Goal: Task Accomplishment & Management: Use online tool/utility

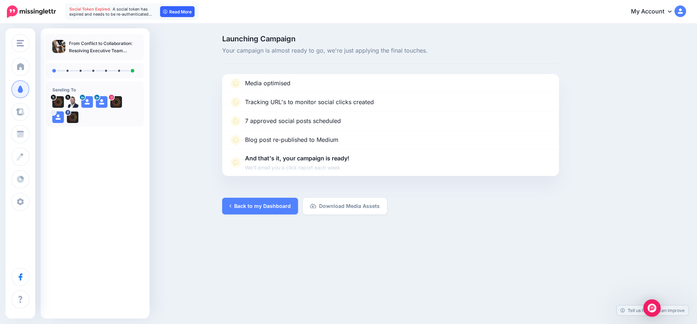
click at [172, 14] on link "Read More" at bounding box center [177, 11] width 35 height 11
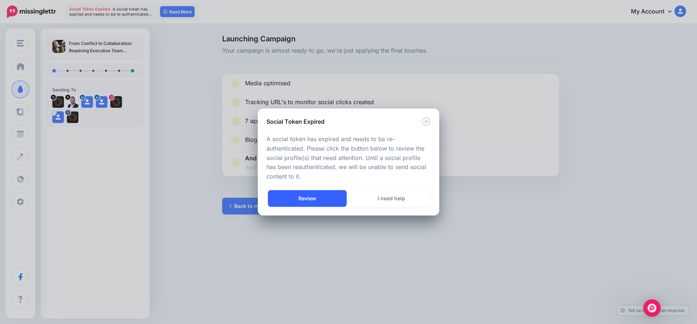
click at [316, 198] on link "Review" at bounding box center [307, 198] width 79 height 17
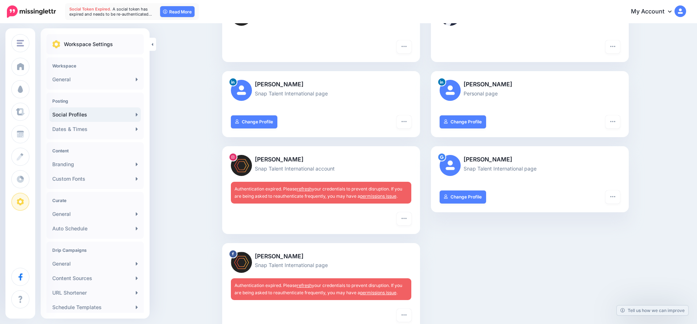
scroll to position [107, 0]
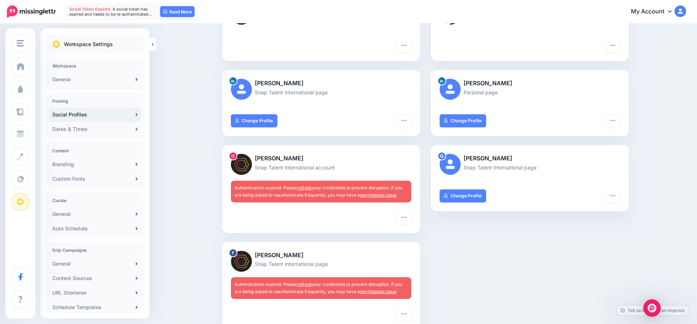
click at [380, 195] on link "permissions issue" at bounding box center [378, 195] width 36 height 5
click at [305, 186] on link "refresh" at bounding box center [304, 187] width 15 height 5
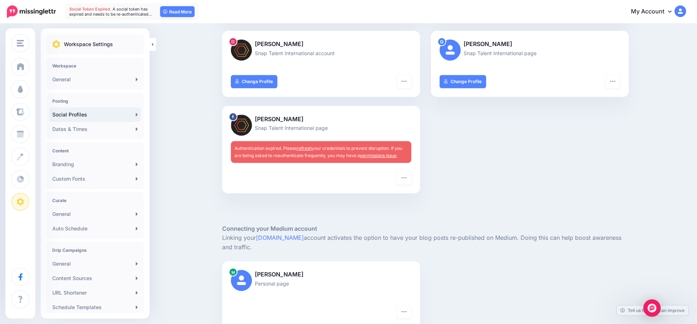
scroll to position [256, 0]
click at [303, 149] on link "refresh" at bounding box center [304, 147] width 15 height 5
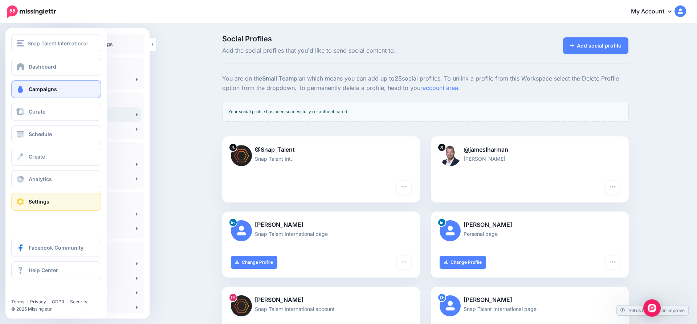
click at [34, 83] on link "Campaigns" at bounding box center [56, 89] width 90 height 18
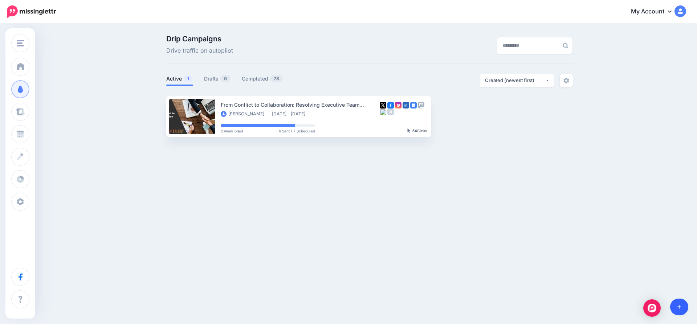
click at [678, 307] on icon at bounding box center [680, 308] width 4 height 4
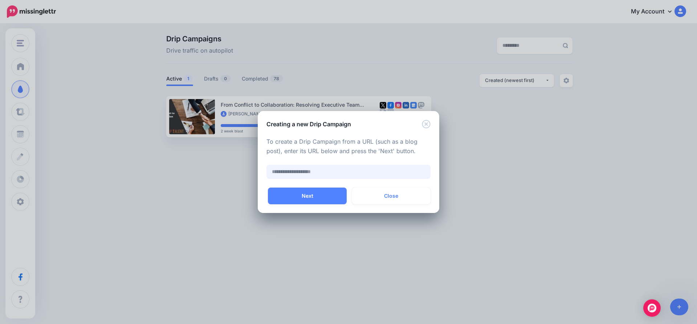
paste input "**********"
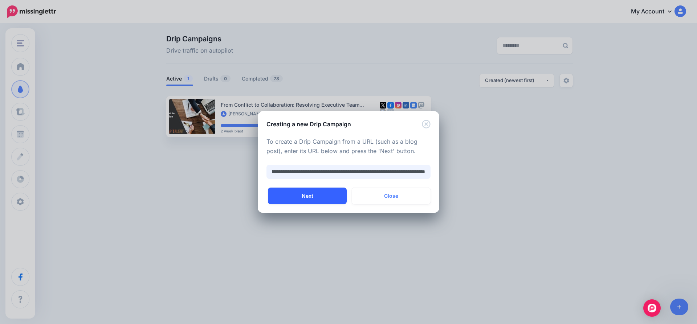
type input "**********"
click at [325, 196] on button "Next" at bounding box center [307, 196] width 79 height 17
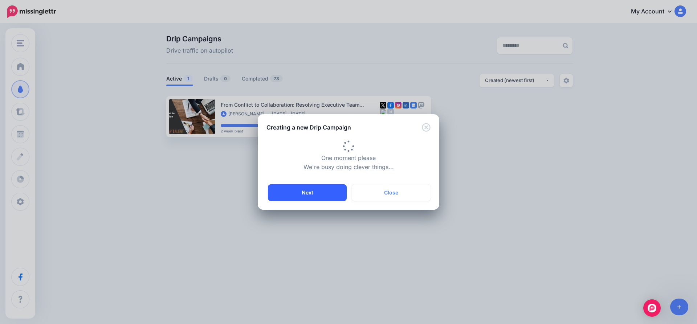
type input "**********"
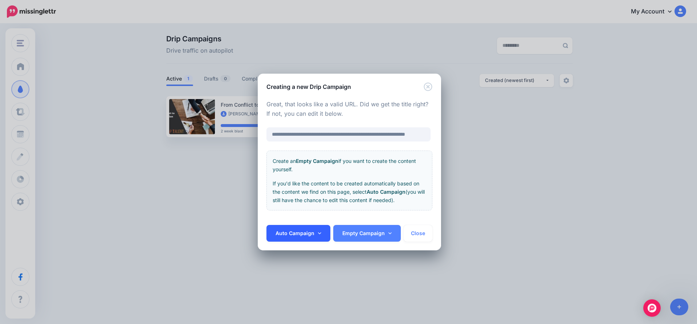
click at [320, 236] on link "Auto Campaign" at bounding box center [299, 233] width 64 height 17
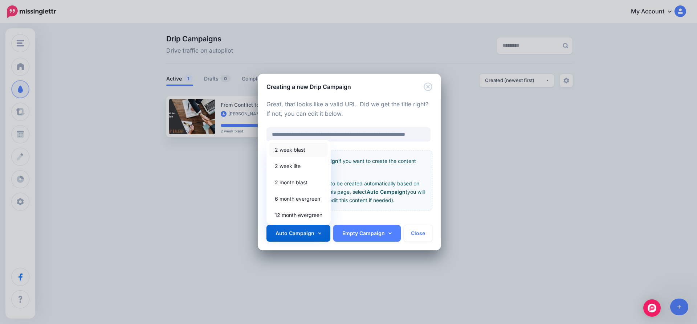
click at [293, 151] on link "2 week blast" at bounding box center [299, 150] width 58 height 14
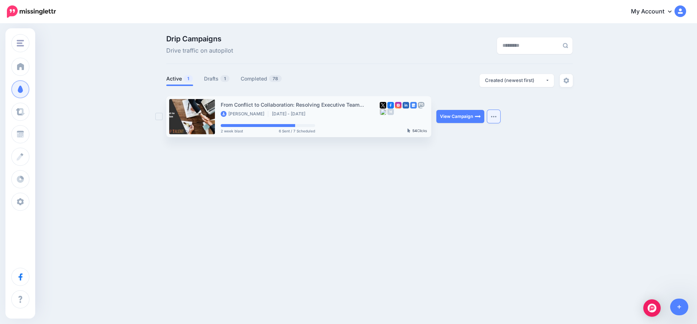
click at [493, 116] on img "button" at bounding box center [494, 117] width 6 height 2
click at [210, 78] on link "Drafts 1" at bounding box center [217, 78] width 26 height 9
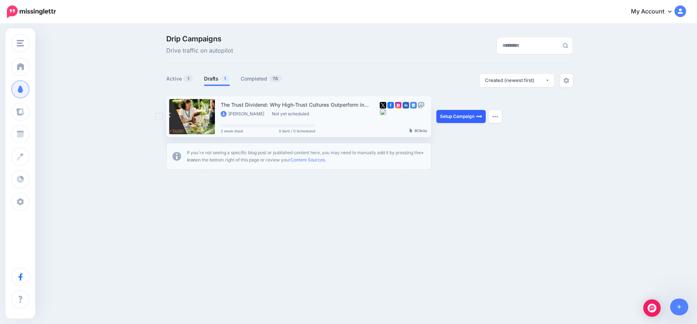
click at [464, 118] on link "Setup Campaign" at bounding box center [461, 116] width 49 height 13
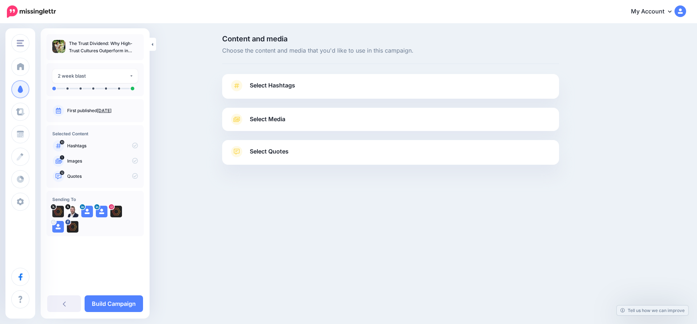
click at [414, 98] on link "Select Hashtags" at bounding box center [391, 89] width 323 height 19
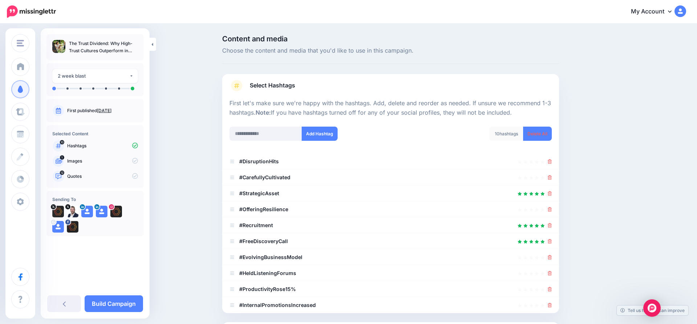
scroll to position [102, 0]
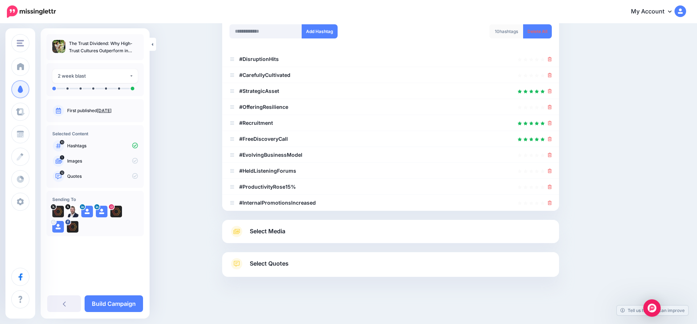
click at [340, 238] on div "Select Media Next, let's make sure we have the best media for this campaign. De…" at bounding box center [390, 231] width 337 height 23
click at [348, 227] on link "Select Media" at bounding box center [391, 232] width 323 height 12
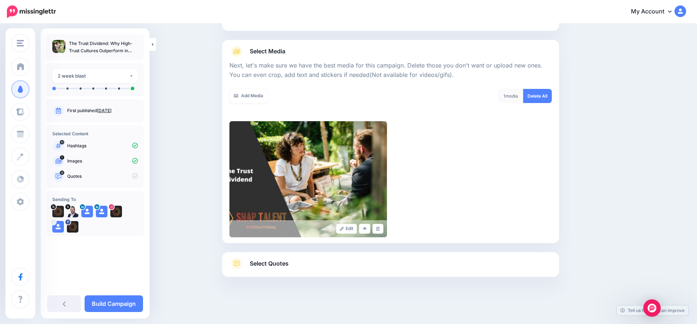
click at [352, 264] on link "Select Quotes" at bounding box center [391, 267] width 323 height 19
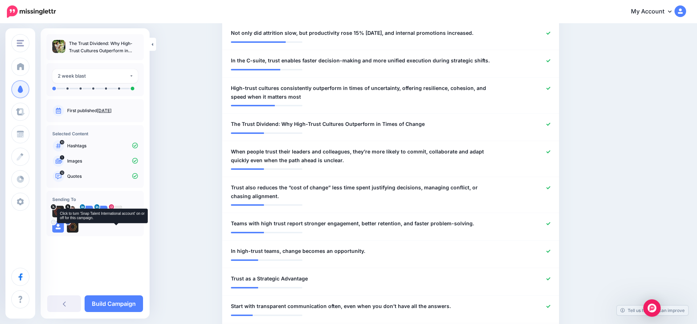
scroll to position [332, 0]
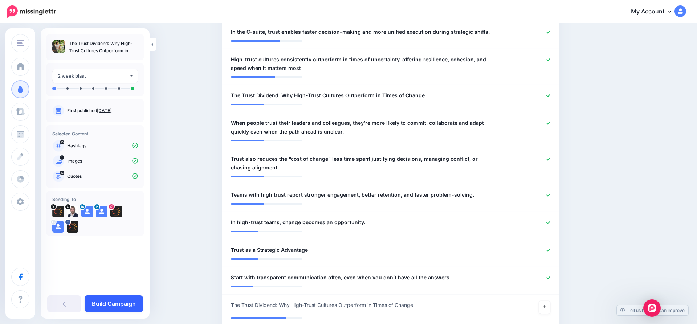
click at [112, 302] on link "Build Campaign" at bounding box center [114, 304] width 58 height 17
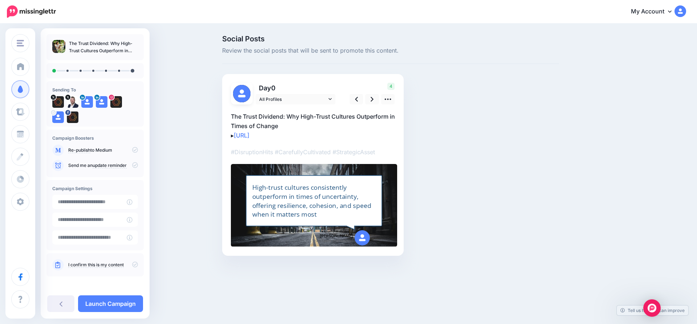
click at [133, 148] on icon at bounding box center [135, 150] width 6 height 6
click at [132, 264] on icon at bounding box center [135, 265] width 6 height 6
click at [132, 166] on icon at bounding box center [135, 165] width 6 height 6
click at [132, 149] on icon at bounding box center [135, 150] width 6 height 6
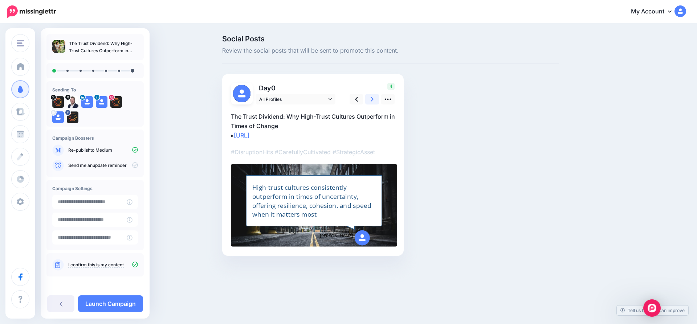
click at [371, 97] on icon at bounding box center [372, 99] width 3 height 5
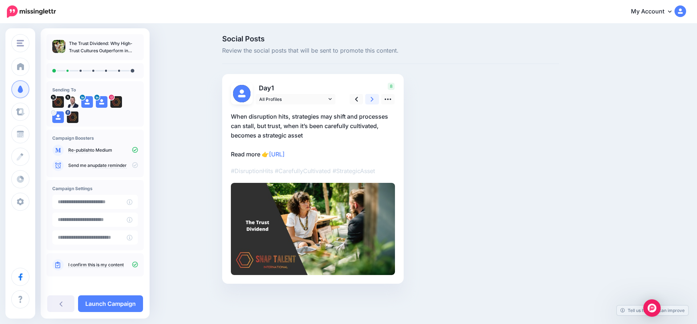
click at [371, 97] on icon at bounding box center [372, 99] width 3 height 5
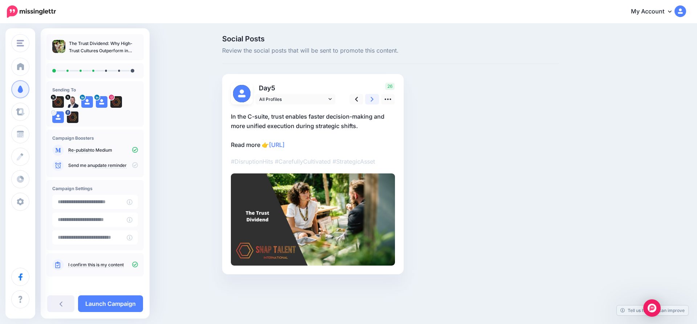
click at [371, 97] on icon at bounding box center [372, 99] width 3 height 5
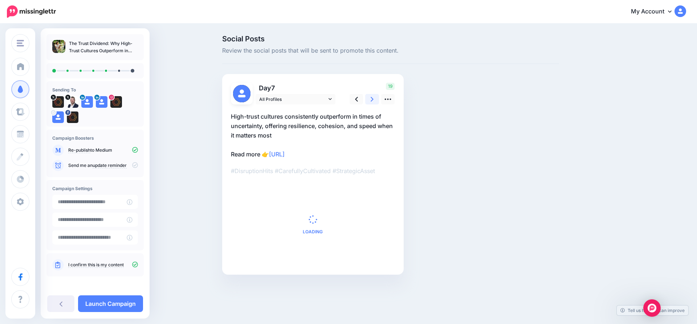
click at [371, 97] on icon at bounding box center [372, 99] width 3 height 5
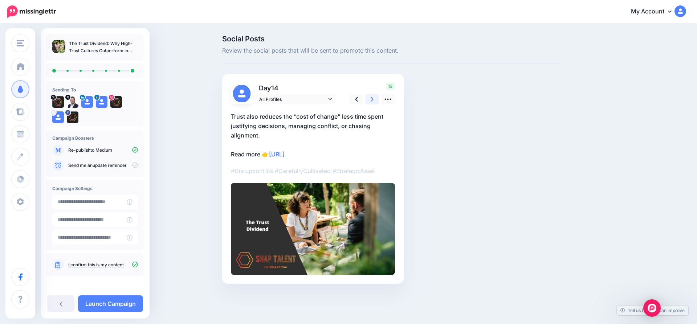
click at [371, 97] on icon at bounding box center [372, 99] width 3 height 5
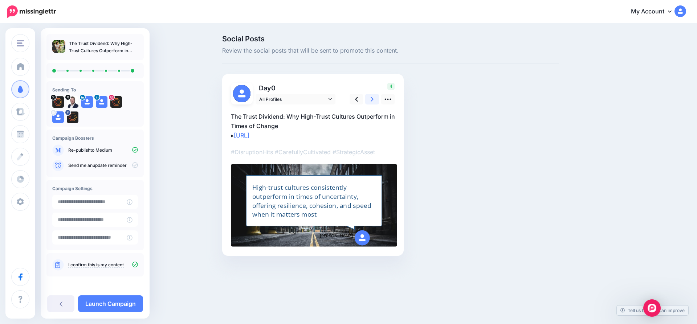
click at [371, 97] on icon at bounding box center [372, 99] width 3 height 5
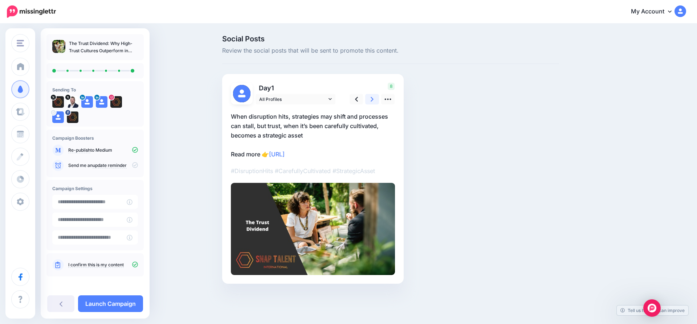
click at [371, 97] on icon at bounding box center [372, 99] width 3 height 5
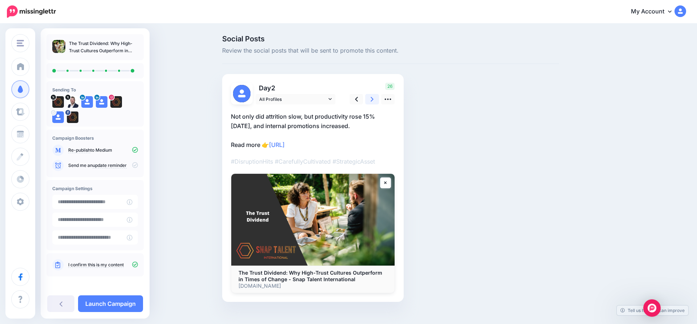
click at [371, 97] on icon at bounding box center [372, 99] width 3 height 5
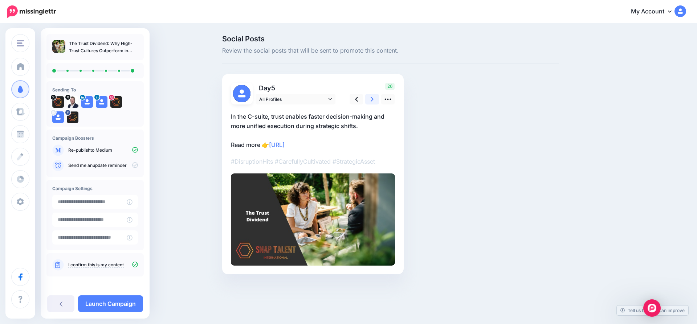
click at [371, 97] on icon at bounding box center [372, 99] width 3 height 5
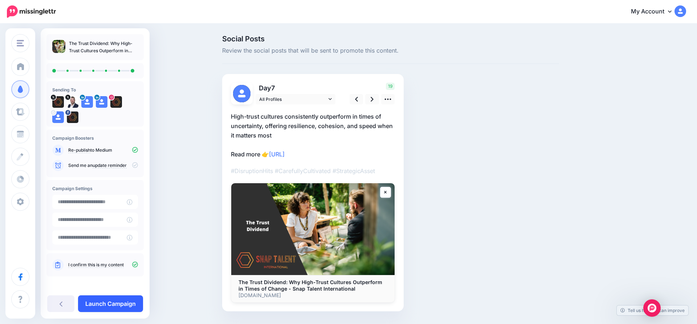
click at [119, 305] on link "Launch Campaign" at bounding box center [110, 304] width 65 height 17
